Goal: Information Seeking & Learning: Learn about a topic

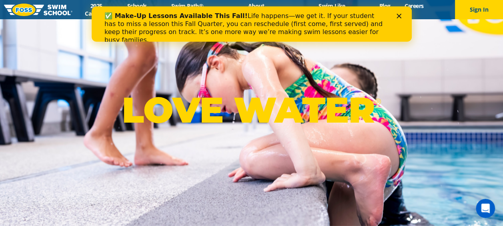
click at [396, 16] on icon "Close" at bounding box center [398, 16] width 5 height 5
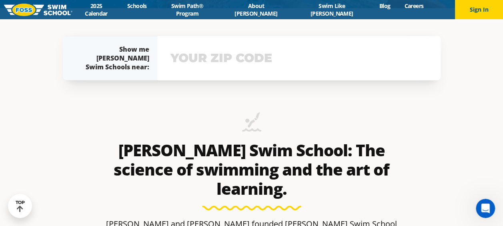
scroll to position [216, 0]
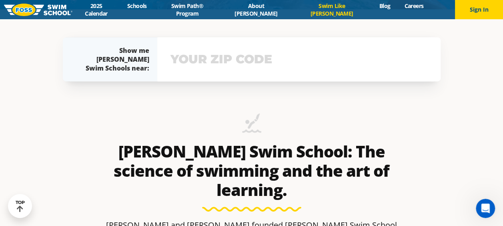
click at [316, 9] on link "Swim Like [PERSON_NAME]" at bounding box center [331, 9] width 81 height 15
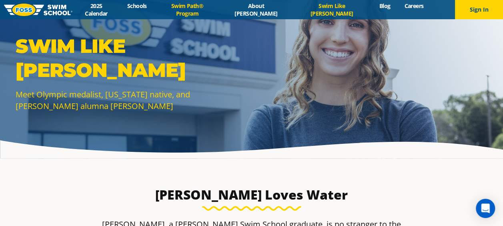
click at [215, 11] on link "Swim Path® Program" at bounding box center [187, 9] width 67 height 15
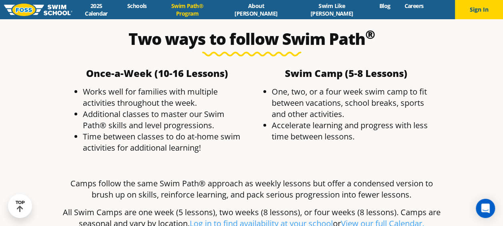
scroll to position [1401, 0]
